Goal: Task Accomplishment & Management: Manage account settings

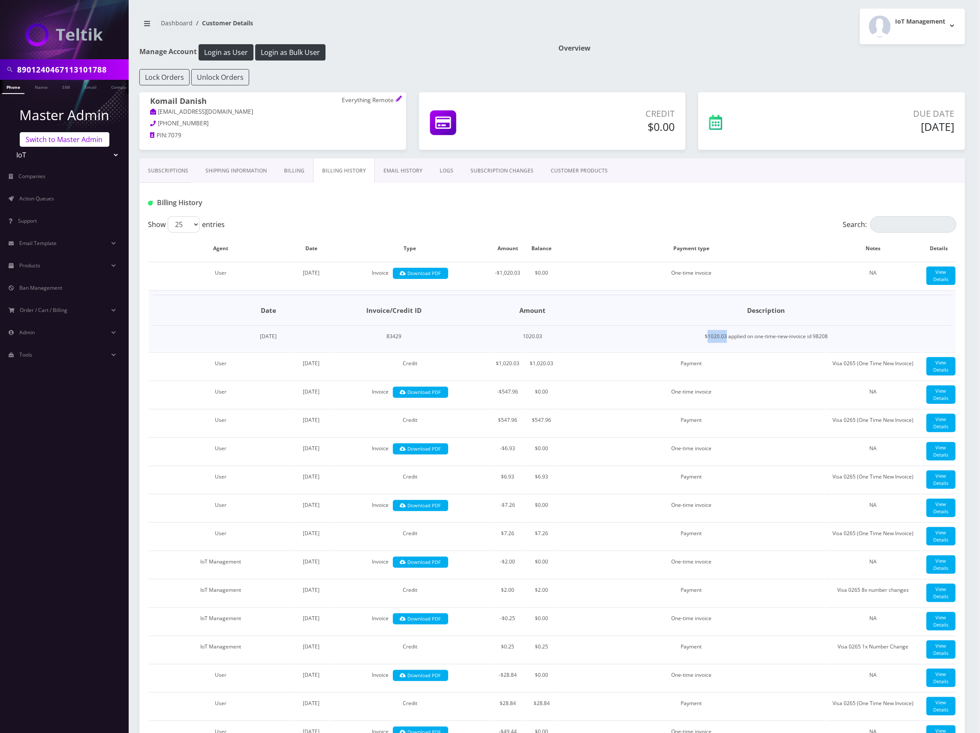
click at [58, 141] on link "Switch to Master Admin" at bounding box center [65, 139] width 90 height 15
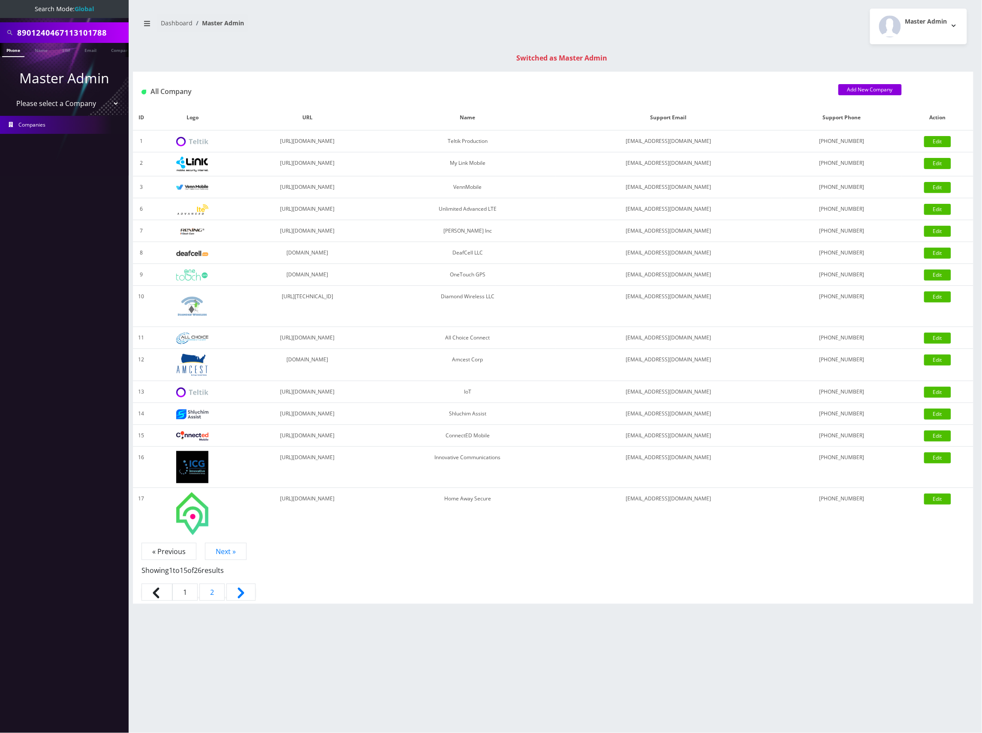
click at [69, 26] on input "8901240467113101788" at bounding box center [71, 32] width 109 height 16
paste input "802331277820229"
type input "89012802331277820229"
click at [60, 50] on link "SIM" at bounding box center [66, 50] width 16 height 14
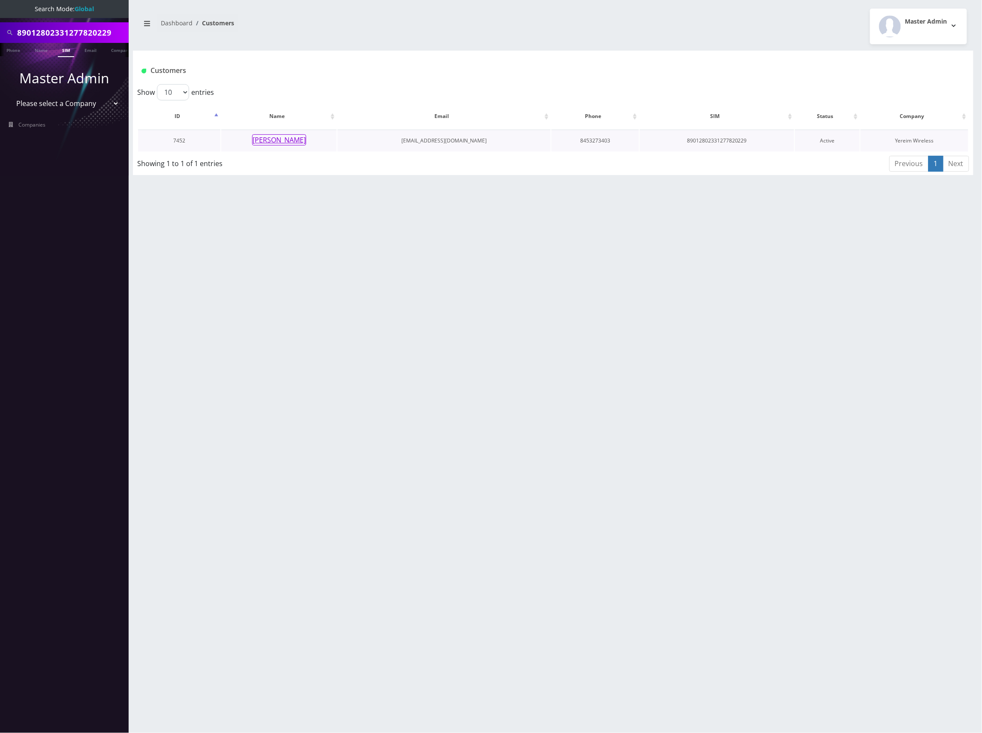
click at [285, 138] on button "[PERSON_NAME]" at bounding box center [279, 139] width 54 height 11
drag, startPoint x: 288, startPoint y: 138, endPoint x: 319, endPoint y: 149, distance: 33.0
click at [287, 138] on button "[PERSON_NAME]" at bounding box center [279, 139] width 54 height 11
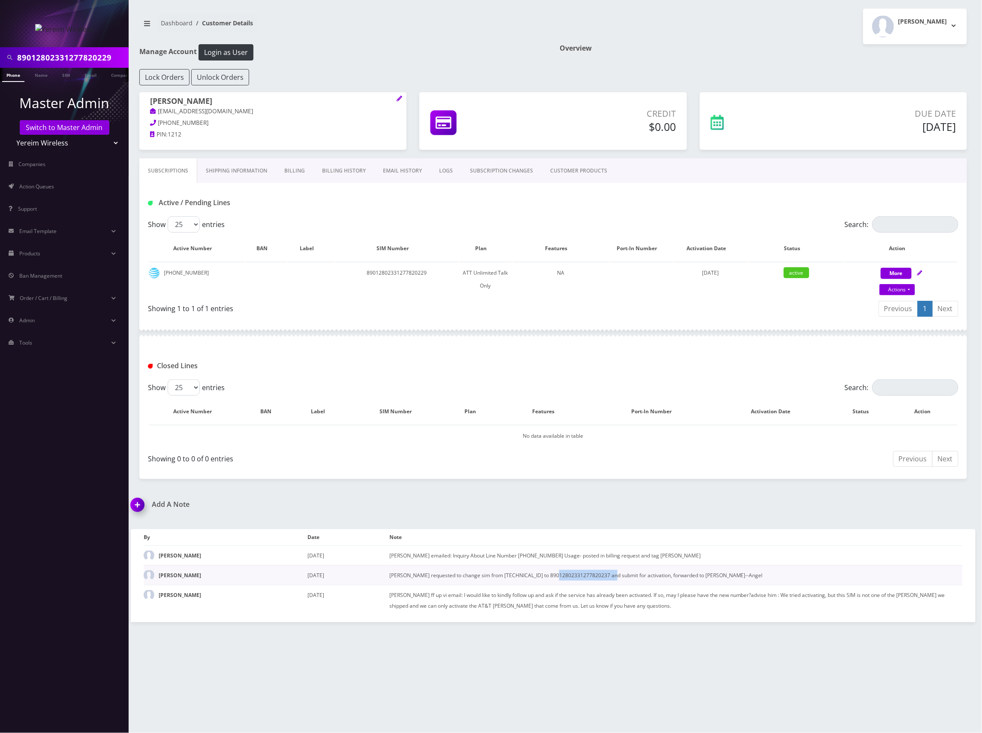
drag, startPoint x: 613, startPoint y: 572, endPoint x: 555, endPoint y: 575, distance: 58.0
click at [555, 575] on td "[PERSON_NAME] requested to change sim from [TECHNICAL_ID] to 890128023312778202…" at bounding box center [675, 575] width 573 height 20
copy td "89012802331277820237"
click at [62, 56] on input "89012802331277820229" at bounding box center [71, 57] width 109 height 16
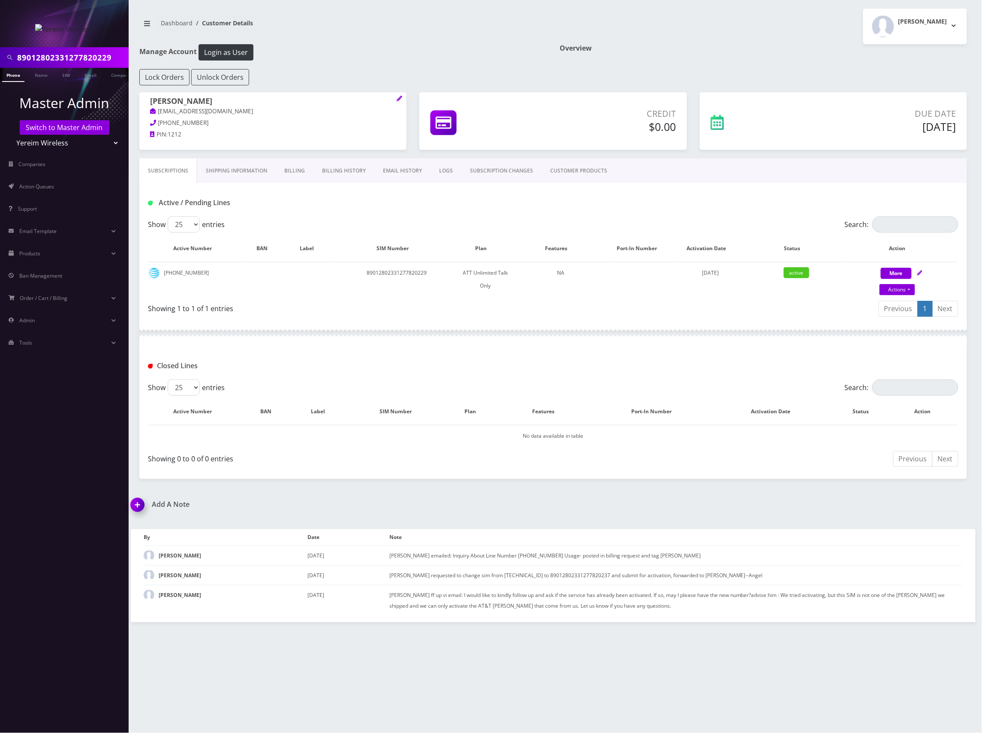
paste input "37"
type input "89012802331277820237"
click at [60, 72] on link "SIM" at bounding box center [66, 75] width 16 height 14
drag, startPoint x: 612, startPoint y: 575, endPoint x: 574, endPoint y: 576, distance: 37.8
click at [574, 576] on td "Mr. Pallak requested to change sim from 89012802331277820229 to 890128023312778…" at bounding box center [675, 575] width 573 height 20
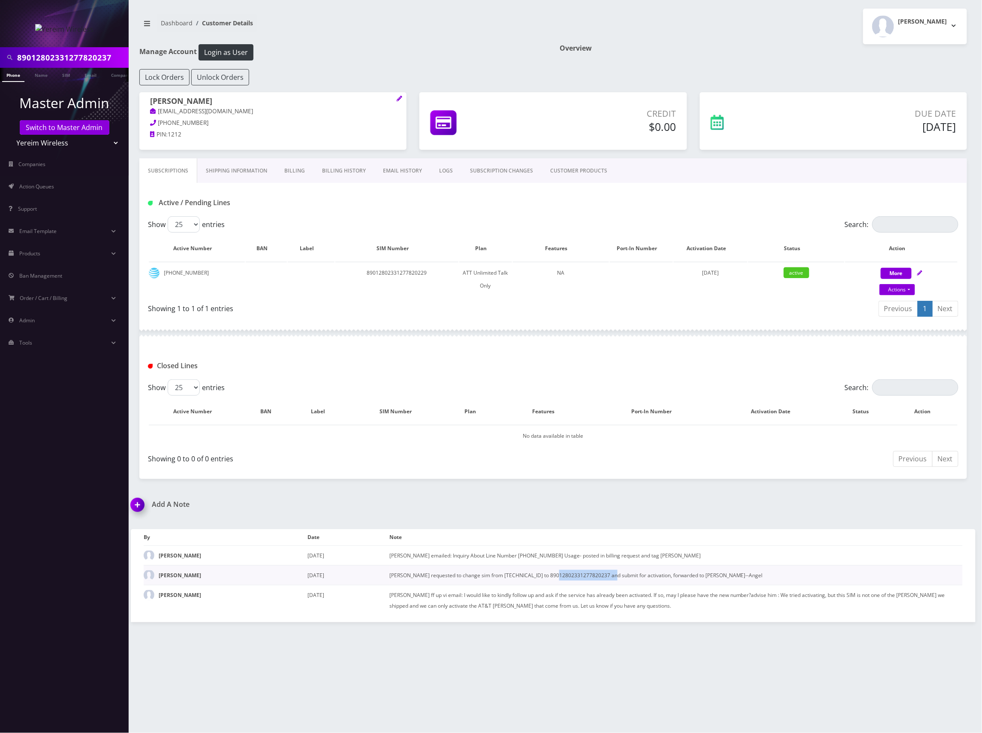
drag, startPoint x: 555, startPoint y: 575, endPoint x: 612, endPoint y: 577, distance: 57.9
click at [612, 577] on td "Mr. Pallak requested to change sim from 89012802331277820229 to 890128023312778…" at bounding box center [675, 575] width 573 height 20
copy td "89012802331277820237"
click at [549, 579] on td "Mr. Pallak requested to change sim from 89012802331277820229 to 890128023312778…" at bounding box center [675, 575] width 573 height 20
drag, startPoint x: 546, startPoint y: 572, endPoint x: 488, endPoint y: 572, distance: 57.9
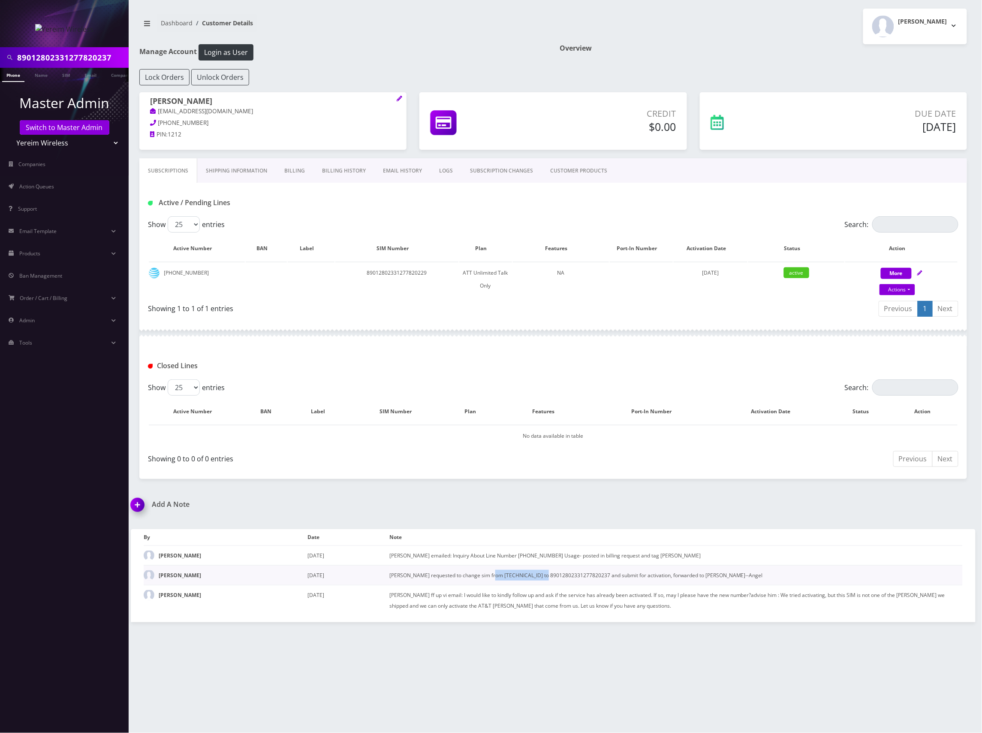
click at [488, 572] on td "[PERSON_NAME] requested to change sim from [TECHNICAL_ID] to 890128023312778202…" at bounding box center [675, 575] width 573 height 20
copy td "89012802331277820229"
drag, startPoint x: 201, startPoint y: 274, endPoint x: 154, endPoint y: 273, distance: 47.6
click at [154, 273] on td "845-327-3403" at bounding box center [197, 279] width 96 height 35
click at [163, 273] on td "845-327-3403" at bounding box center [197, 279] width 96 height 35
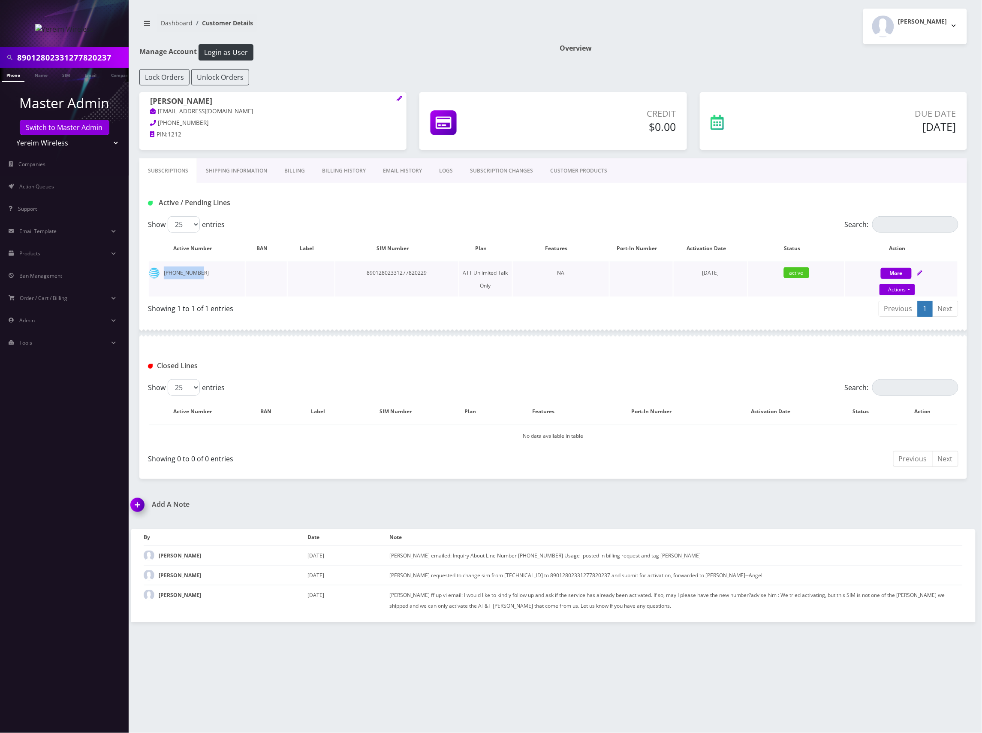
copy td "845-327-3403"
drag, startPoint x: 553, startPoint y: 575, endPoint x: 618, endPoint y: 572, distance: 65.3
click at [612, 572] on td "Mr. Pallak requested to change sim from 89012802331277820229 to 890128023312778…" at bounding box center [675, 575] width 573 height 20
click at [615, 572] on td "Mr. Pallak requested to change sim from 89012802331277820229 to 890128023312778…" at bounding box center [675, 575] width 573 height 20
drag, startPoint x: 613, startPoint y: 573, endPoint x: 555, endPoint y: 574, distance: 58.3
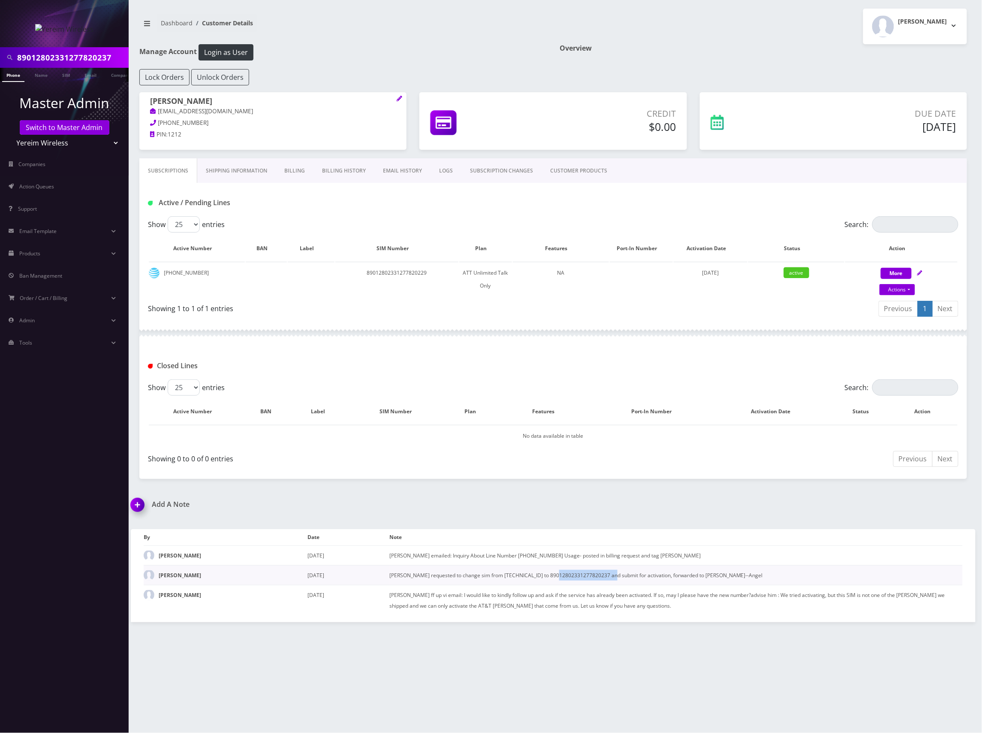
click at [555, 574] on td "Mr. Pallak requested to change sim from 89012802331277820229 to 890128023312778…" at bounding box center [675, 575] width 573 height 20
copy td "89012802331277820237"
click at [333, 169] on link "Billing History" at bounding box center [344, 170] width 61 height 25
click at [496, 170] on link "SUBSCRIPTION CHANGES" at bounding box center [501, 170] width 80 height 25
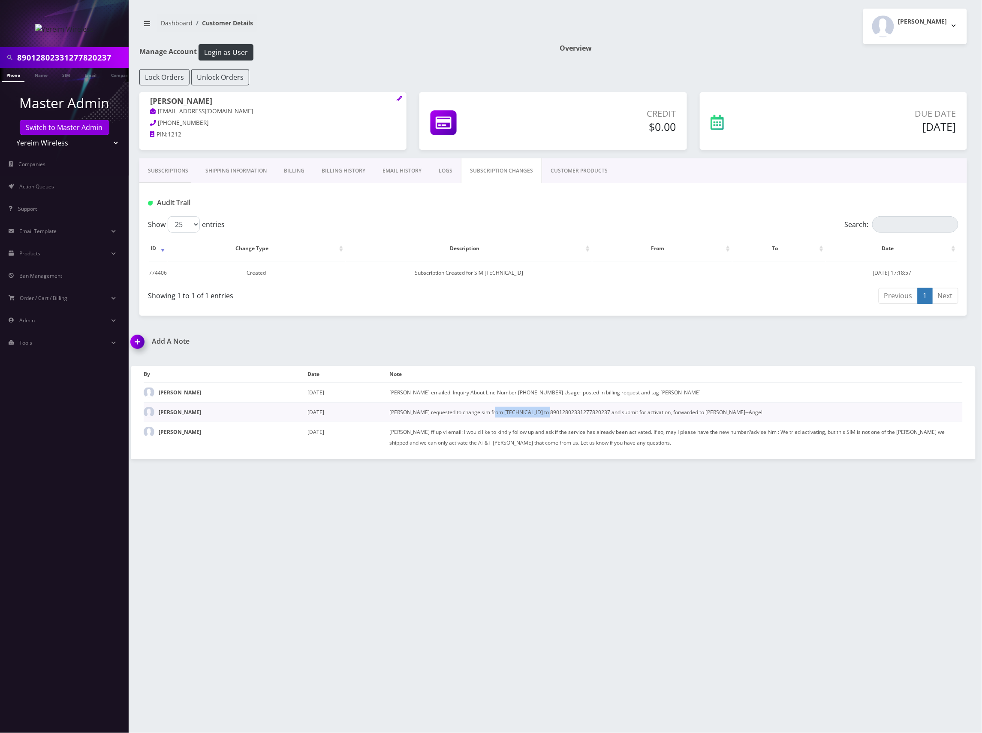
drag, startPoint x: 548, startPoint y: 412, endPoint x: 488, endPoint y: 413, distance: 60.0
click at [488, 413] on td "Mr. Pallak requested to change sim from 89012802331277820229 to 890128023312778…" at bounding box center [675, 412] width 573 height 20
copy td "89012802331277820229"
click at [82, 57] on input "89012802331277820237" at bounding box center [71, 57] width 109 height 16
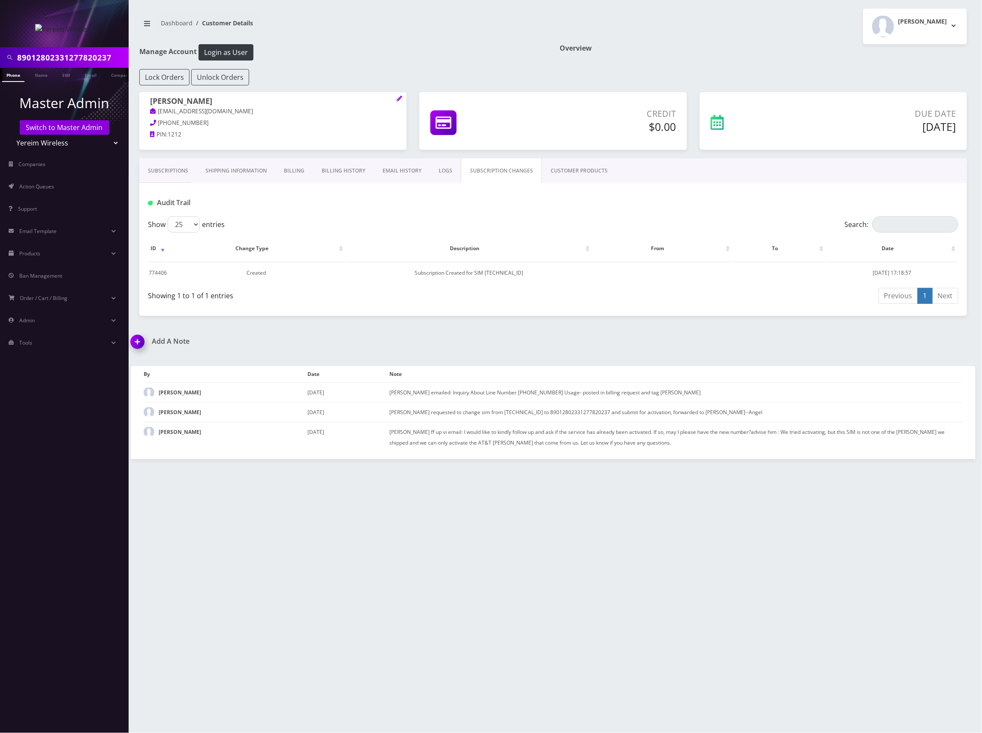
paste input "148000011835958271"
type input "[TECHNICAL_ID]"
click at [55, 127] on link "Switch to Master Admin" at bounding box center [65, 127] width 90 height 15
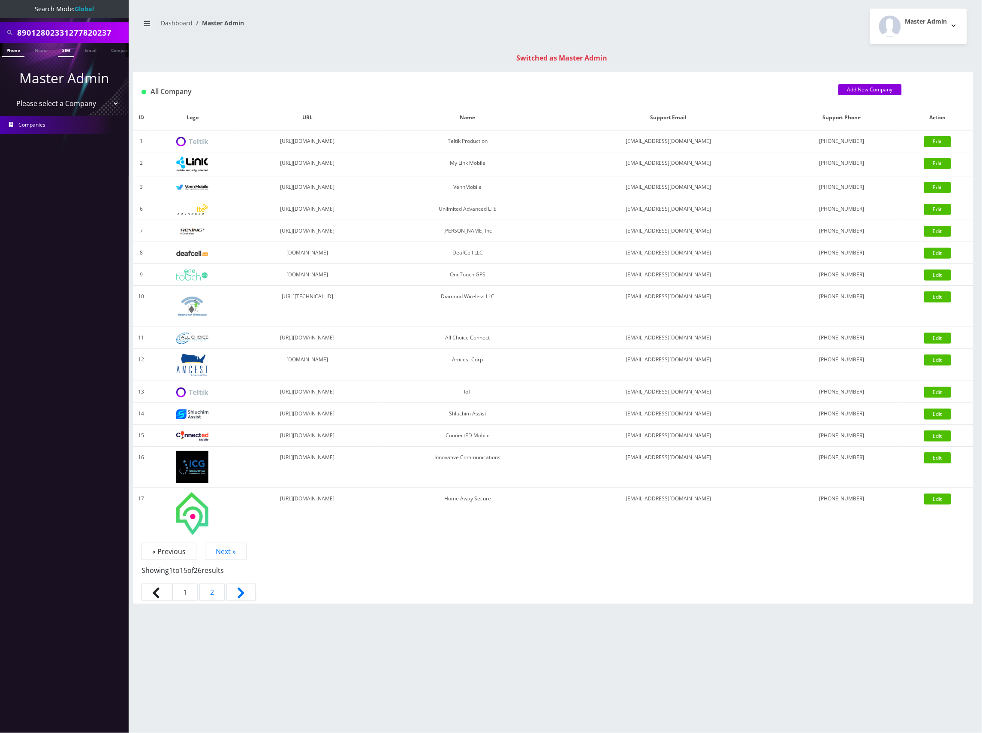
click at [63, 46] on link "SIM" at bounding box center [66, 50] width 16 height 14
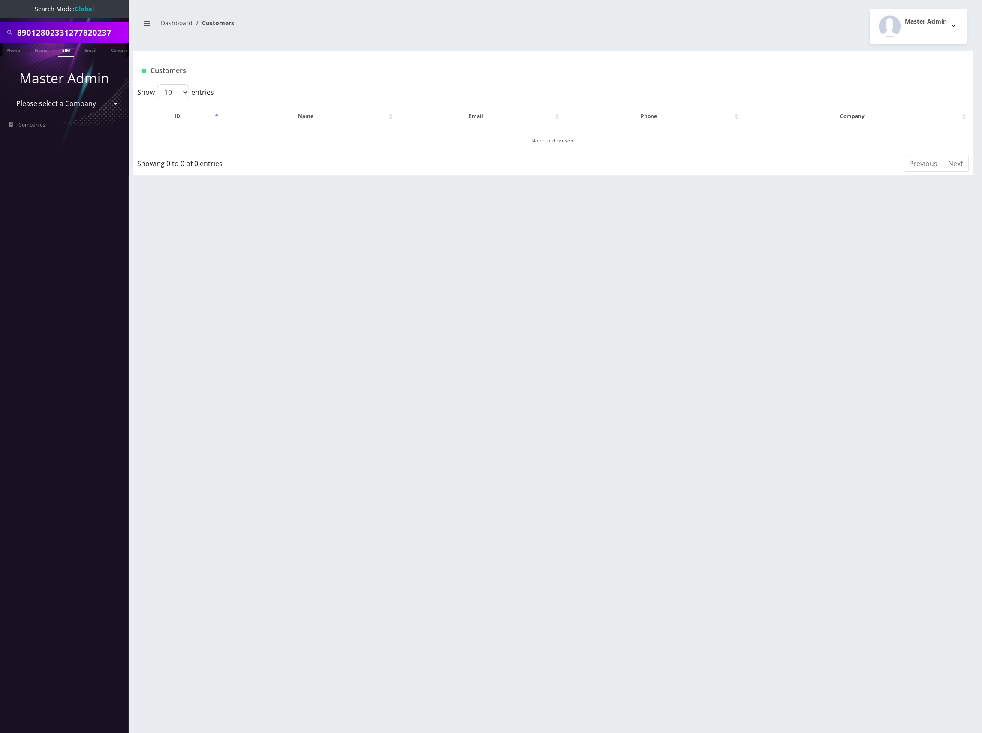
click at [109, 23] on div "89012802331277820237" at bounding box center [64, 32] width 129 height 21
click at [112, 31] on input "89012802331277820237" at bounding box center [71, 32] width 109 height 16
click at [88, 33] on input "89012802331277820237" at bounding box center [71, 32] width 109 height 16
paste input "148000011835958271"
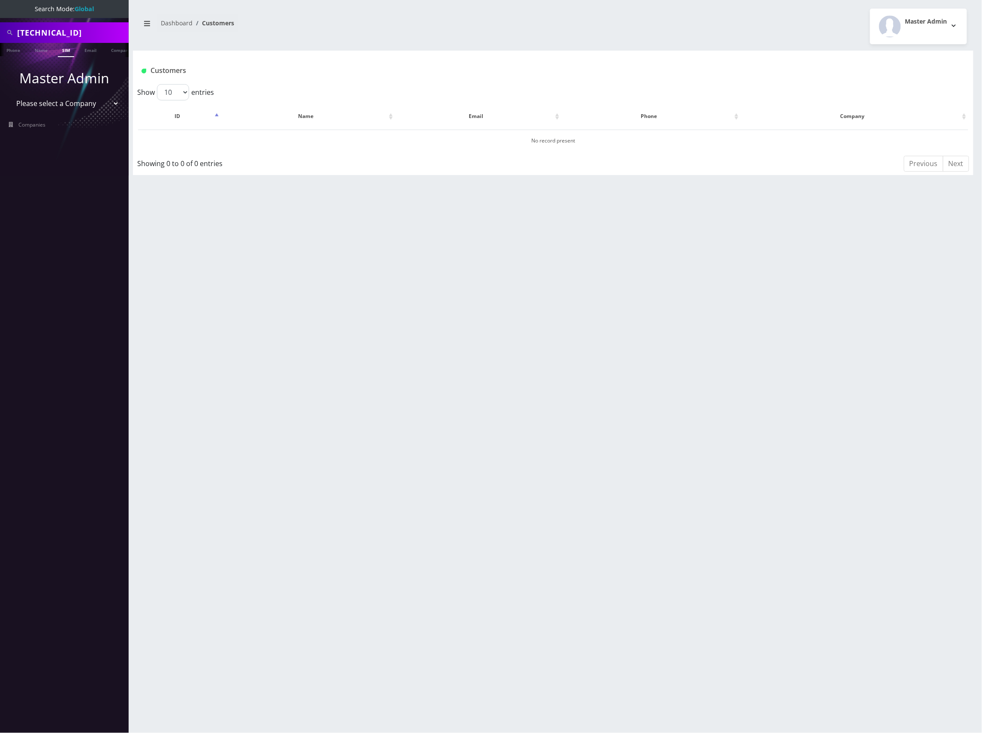
type input "89148000011835958271"
click at [65, 48] on link "SIM" at bounding box center [66, 50] width 16 height 14
click at [287, 139] on button "[PERSON_NAME]" at bounding box center [281, 139] width 54 height 11
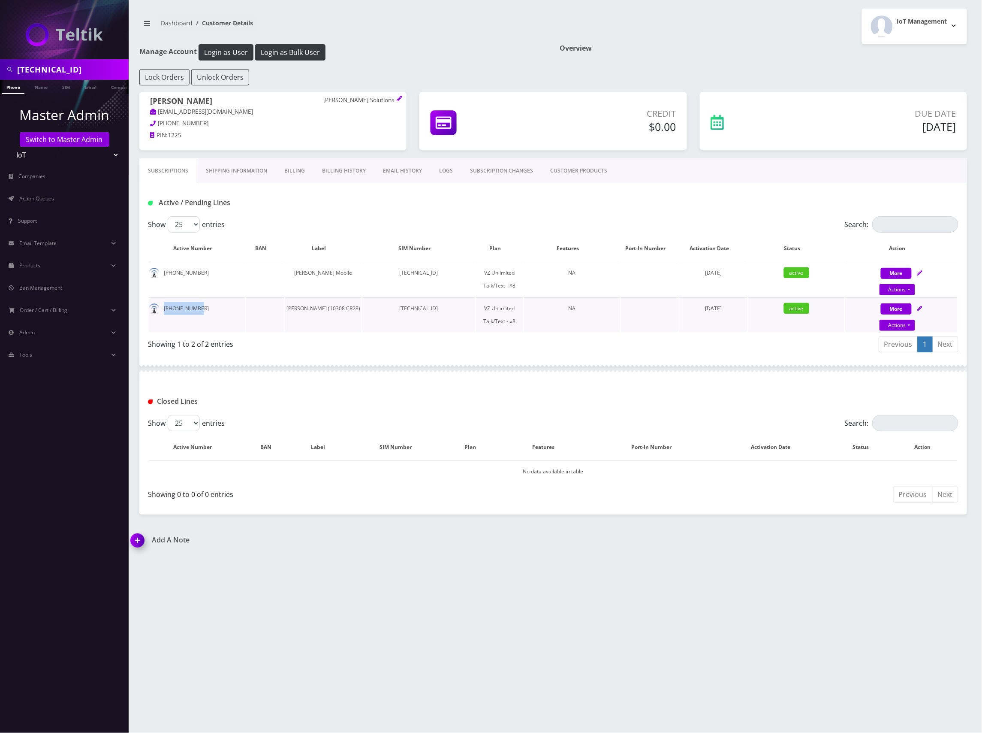
drag, startPoint x: 201, startPoint y: 311, endPoint x: 163, endPoint y: 310, distance: 38.2
click at [163, 310] on td "[PHONE_NUMBER]" at bounding box center [197, 314] width 96 height 35
copy td "[PHONE_NUMBER]"
click at [921, 307] on icon at bounding box center [919, 308] width 5 height 5
select select "VZ SIM"
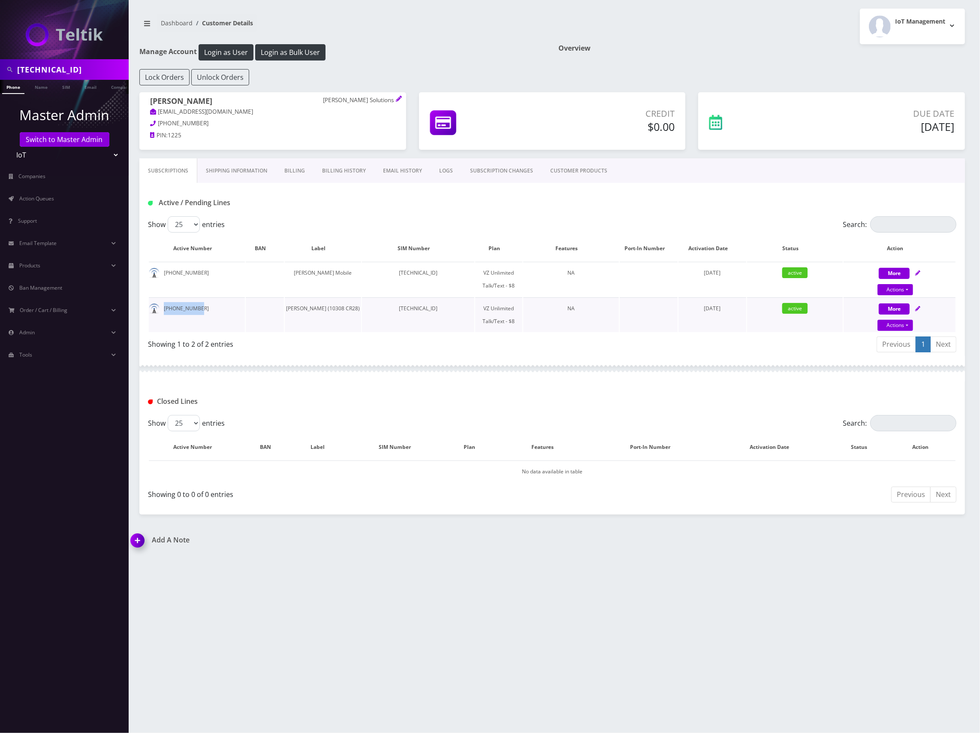
select select "520"
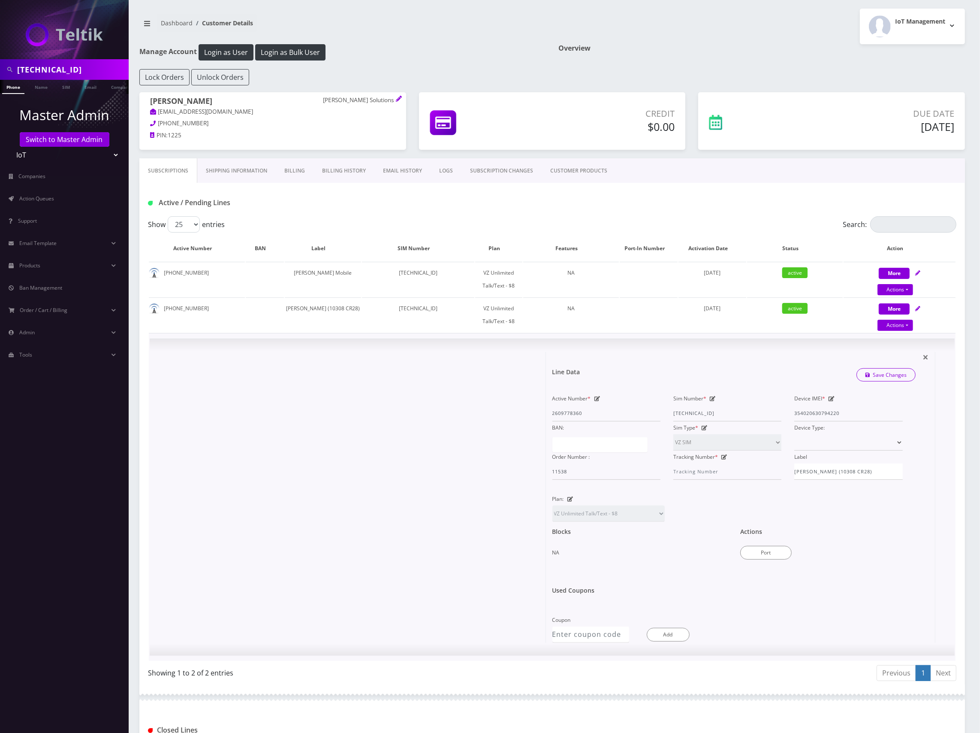
click at [793, 416] on div "Device IMEI * [TECHNICAL_ID]" at bounding box center [848, 406] width 121 height 29
drag, startPoint x: 203, startPoint y: 308, endPoint x: 162, endPoint y: 310, distance: 41.3
click at [162, 310] on td "[PHONE_NUMBER]" at bounding box center [197, 314] width 96 height 35
copy td "[PHONE_NUMBER]"
